Goal: Information Seeking & Learning: Learn about a topic

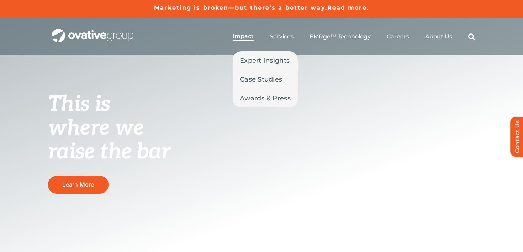
click at [239, 37] on span "Impact" at bounding box center [243, 36] width 21 height 7
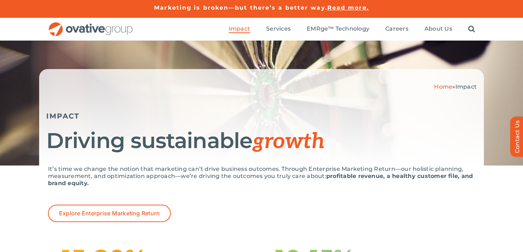
click at [169, 180] on p "It’s time we change the notion that marketing can’t drive business outcomes. Th…" at bounding box center [261, 175] width 427 height 21
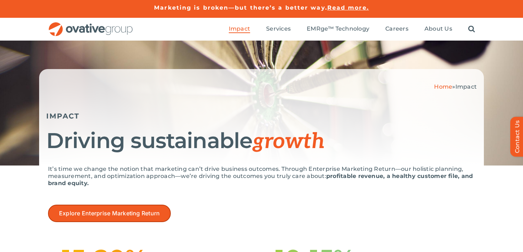
click at [146, 218] on link "Explore Enterprise Marketing Return" at bounding box center [109, 213] width 123 height 17
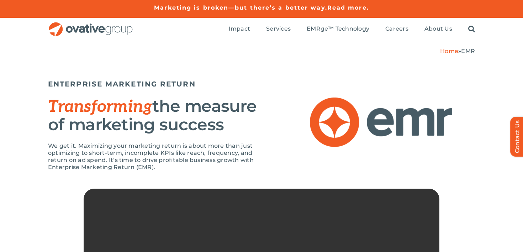
scroll to position [10, 0]
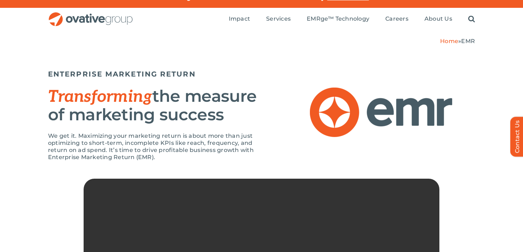
click at [237, 120] on h2 "Transforming the measure of marketing success" at bounding box center [154, 105] width 213 height 36
click at [265, 110] on div "ENTERPRISE MARKETING RETURN Transforming the measure of marketing success We ge…" at bounding box center [261, 112] width 427 height 112
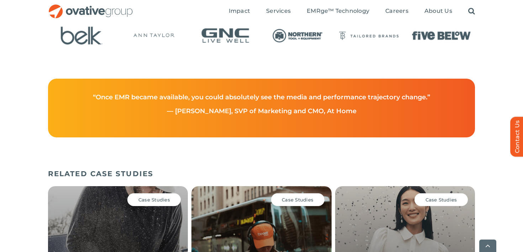
scroll to position [1303, 0]
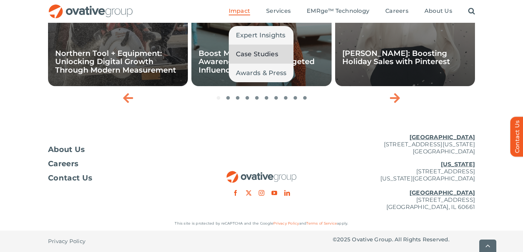
click at [253, 53] on span "Case Studies" at bounding box center [257, 54] width 42 height 10
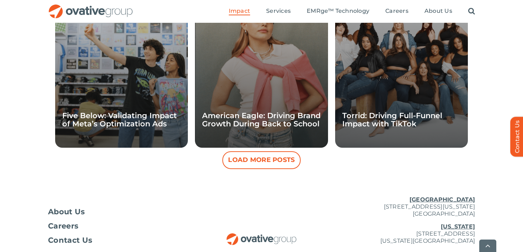
scroll to position [770, 0]
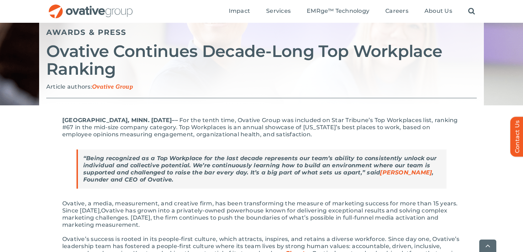
scroll to position [78, 0]
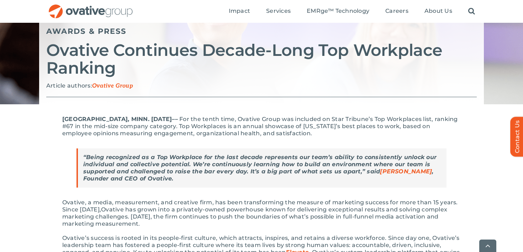
click at [186, 172] on strong "“Being recognized as a Top Workplace for the last decade represents our team’s …" at bounding box center [259, 168] width 353 height 28
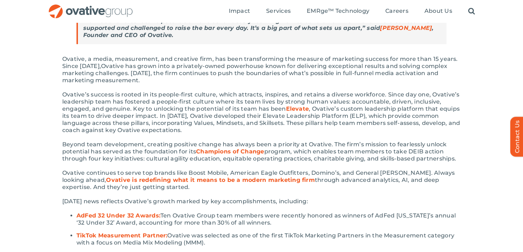
scroll to position [0, 0]
